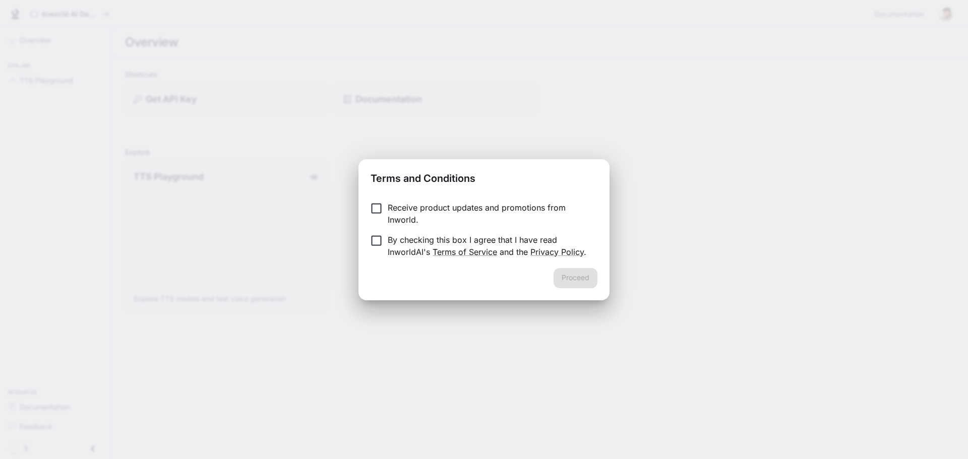
click at [465, 239] on p "By checking this box I agree that I have read InworldAI's Terms of Service and …" at bounding box center [489, 246] width 202 height 24
click at [581, 279] on button "Proceed" at bounding box center [575, 278] width 44 height 20
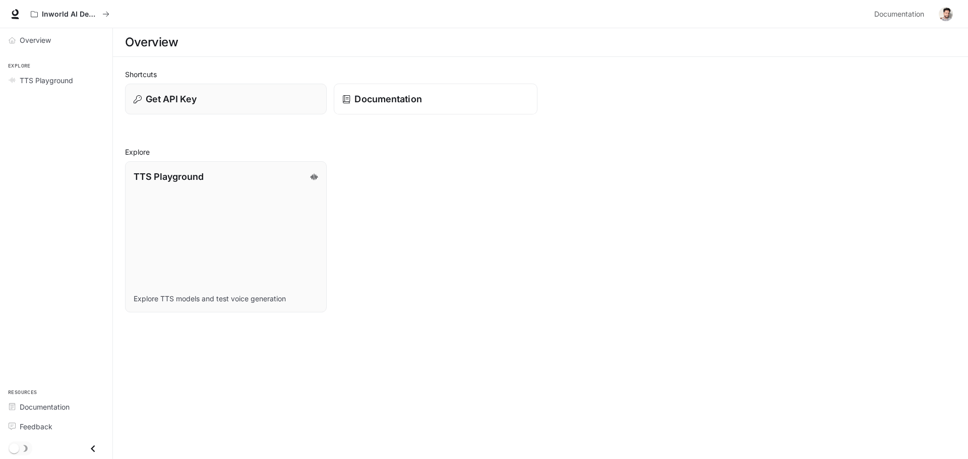
click at [394, 94] on p "Documentation" at bounding box center [387, 99] width 67 height 14
